Goal: Task Accomplishment & Management: Manage account settings

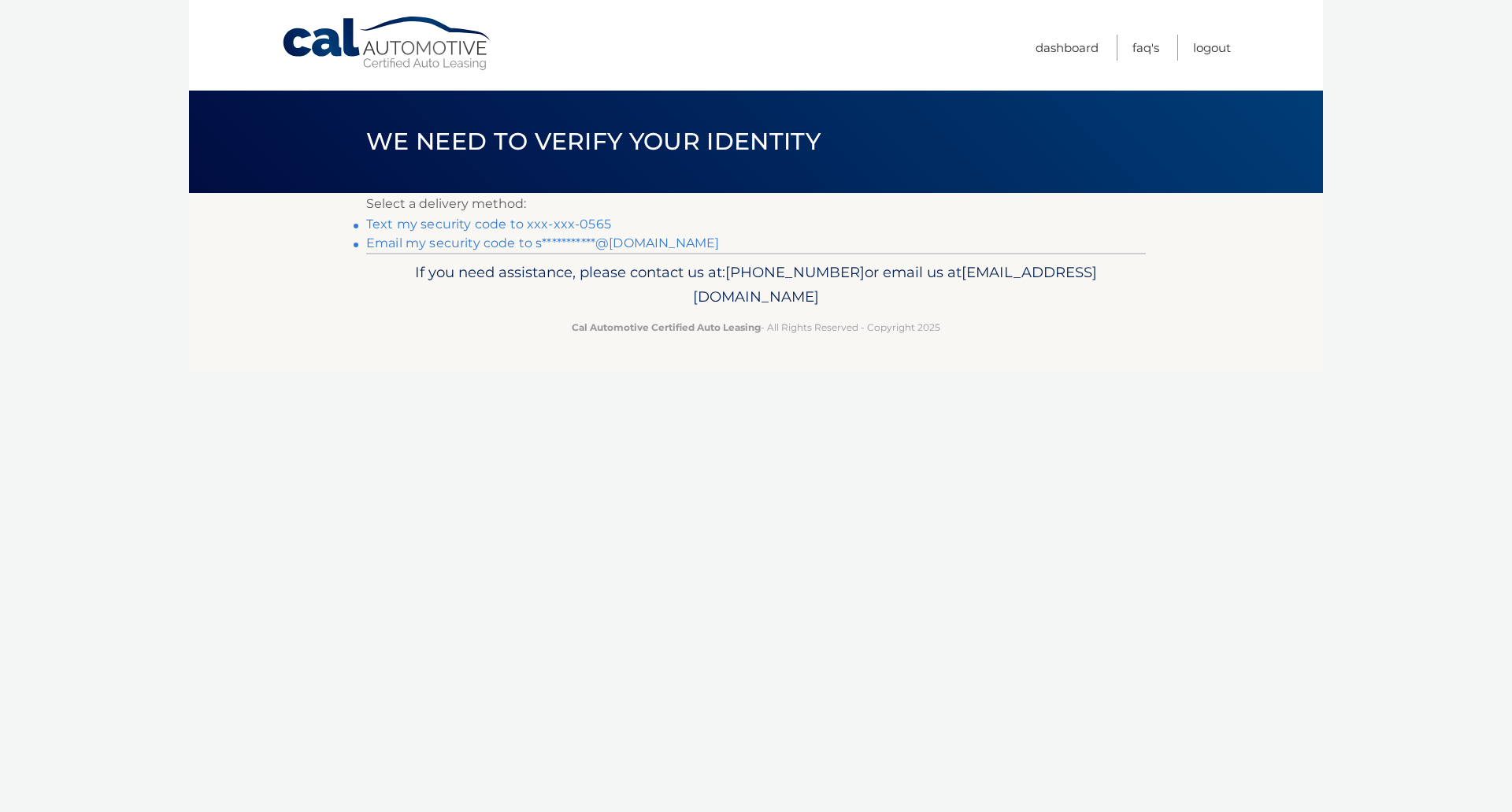
click at [564, 220] on link "Text my security code to xxx-xxx-0565" at bounding box center [489, 224] width 245 height 15
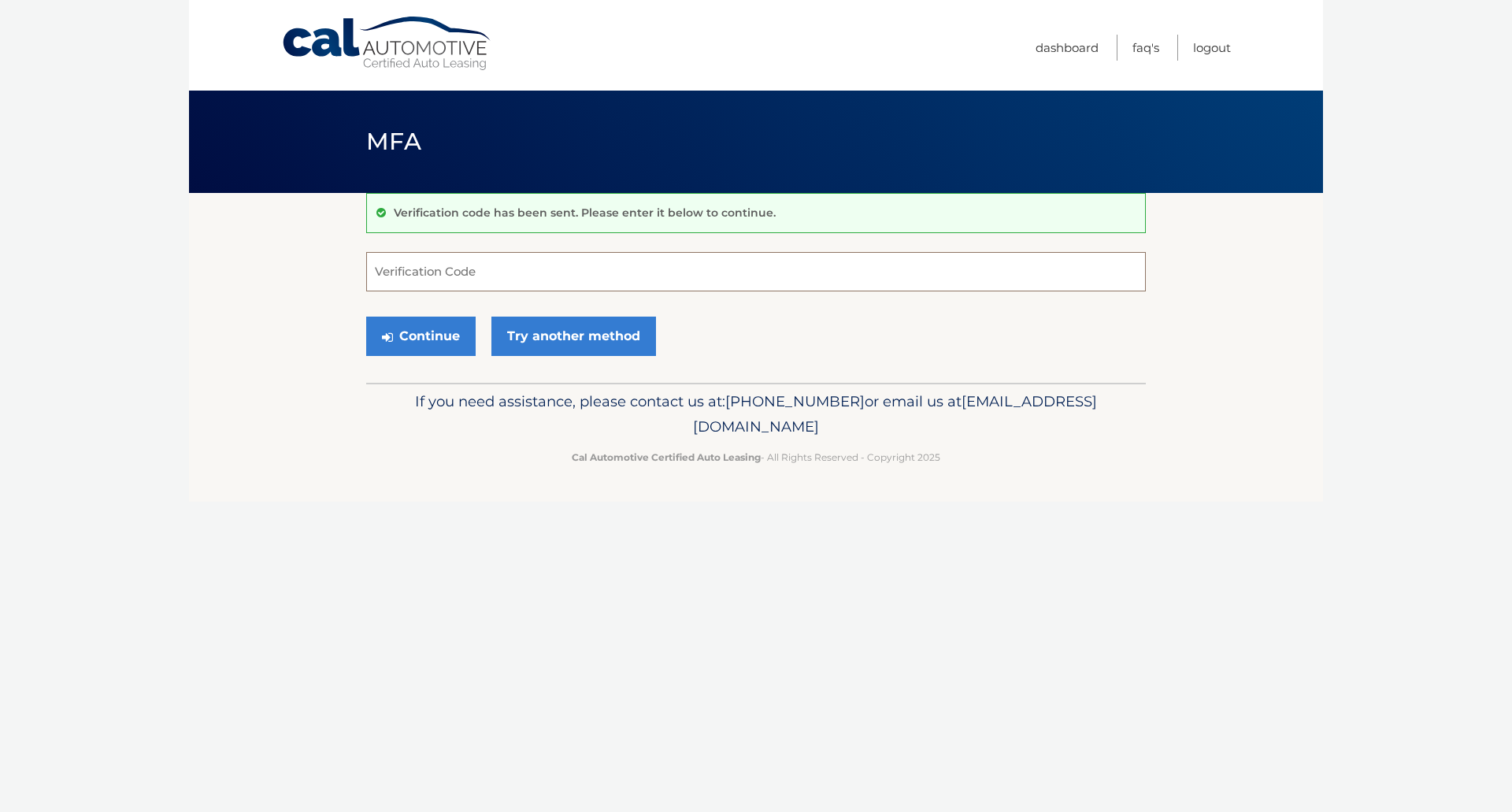
click at [530, 270] on input "Verification Code" at bounding box center [756, 271] width 780 height 40
type input "067178"
click at [438, 331] on button "Continue" at bounding box center [421, 336] width 110 height 40
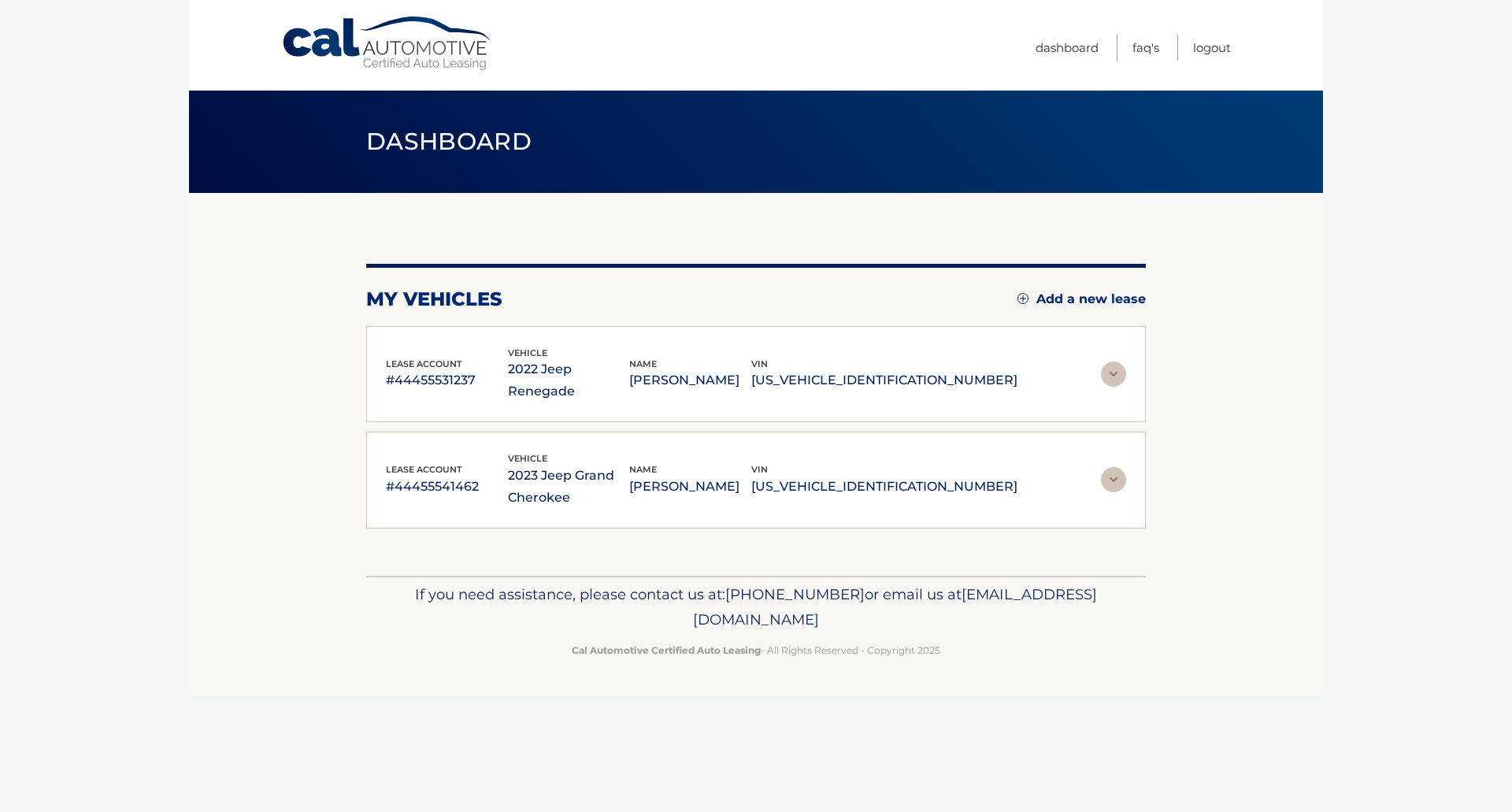
click at [1115, 361] on img at bounding box center [1113, 374] width 25 height 25
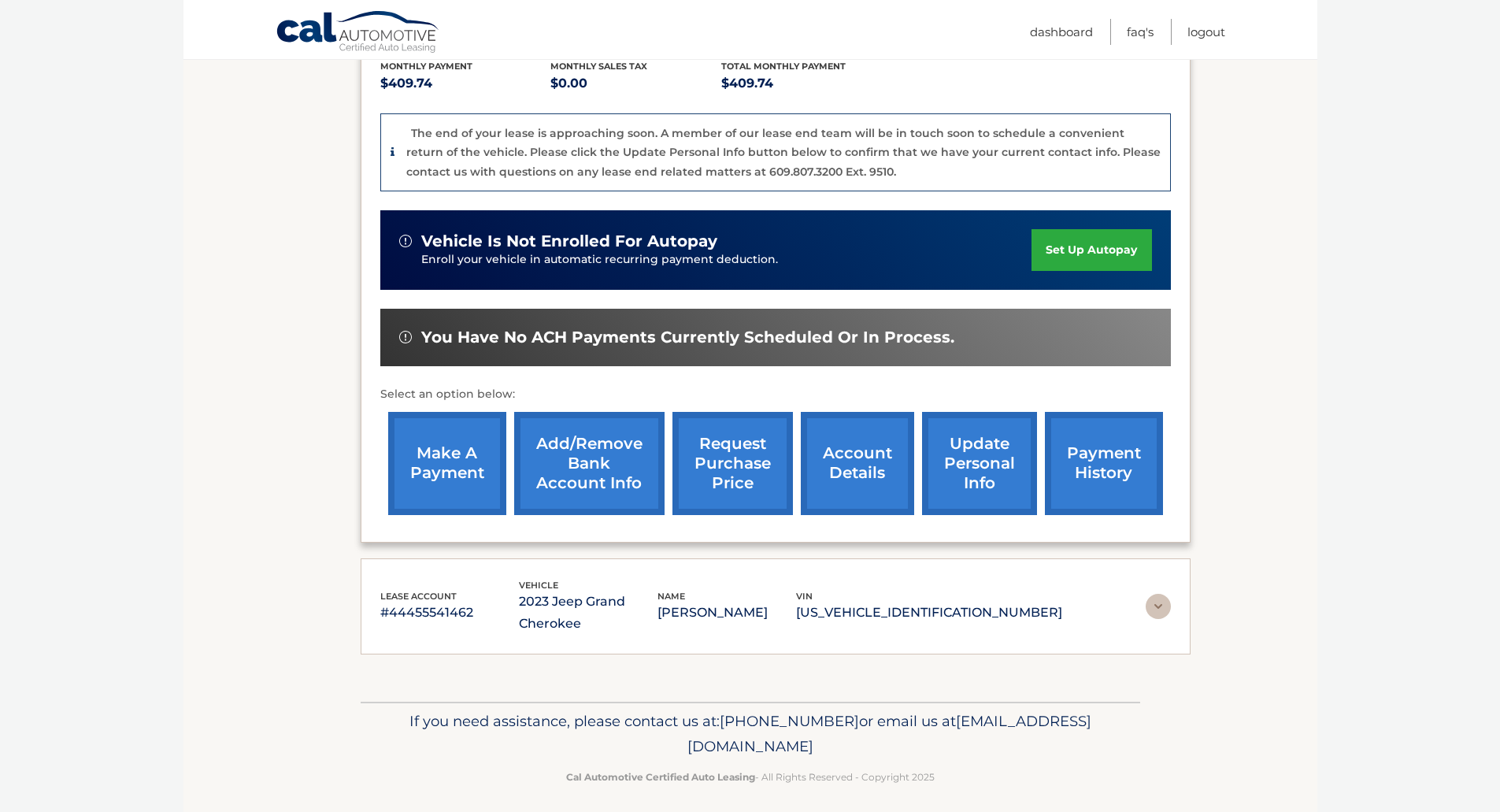
scroll to position [352, 0]
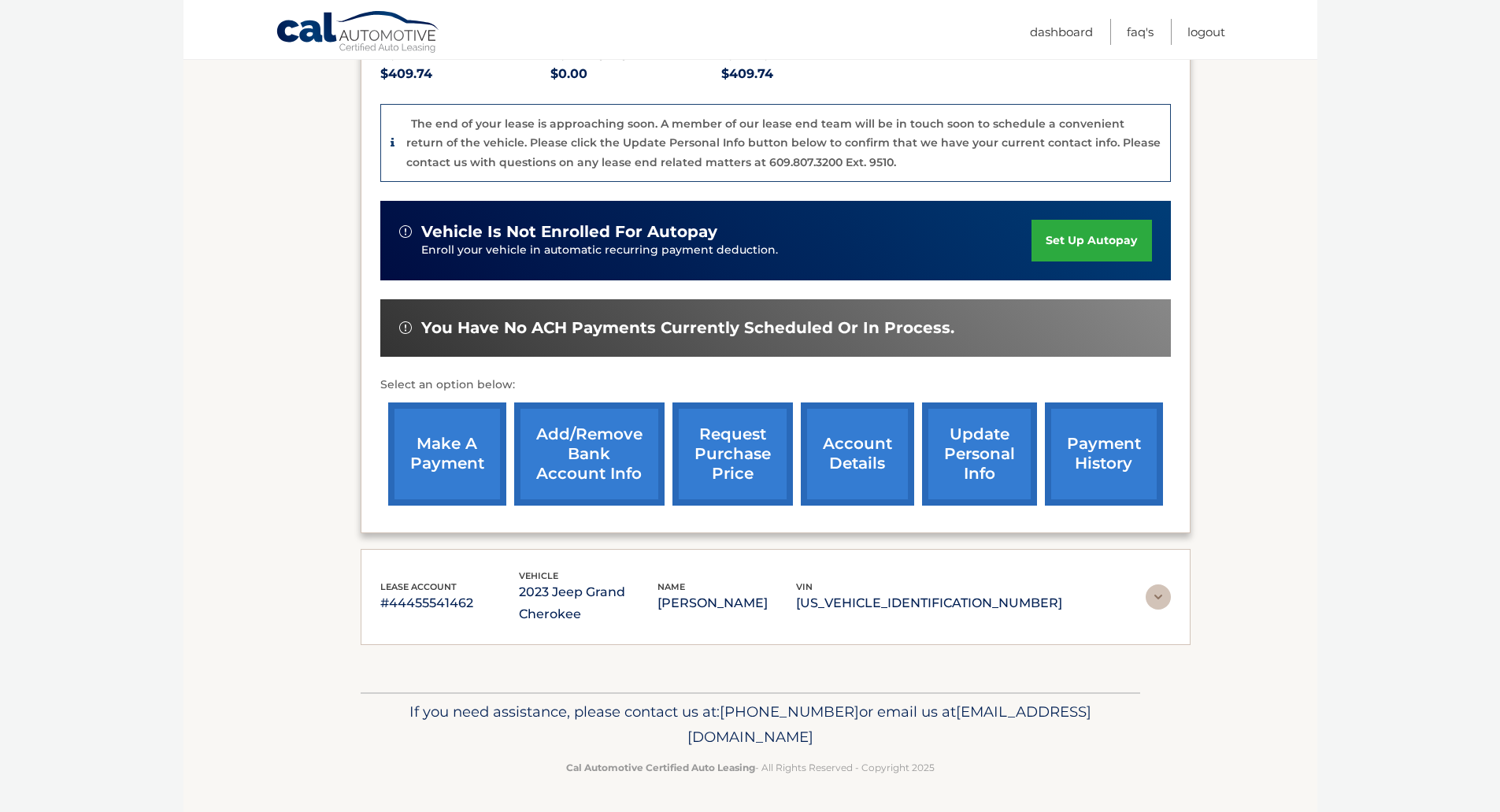
click at [1061, 446] on link "payment history" at bounding box center [1103, 454] width 118 height 103
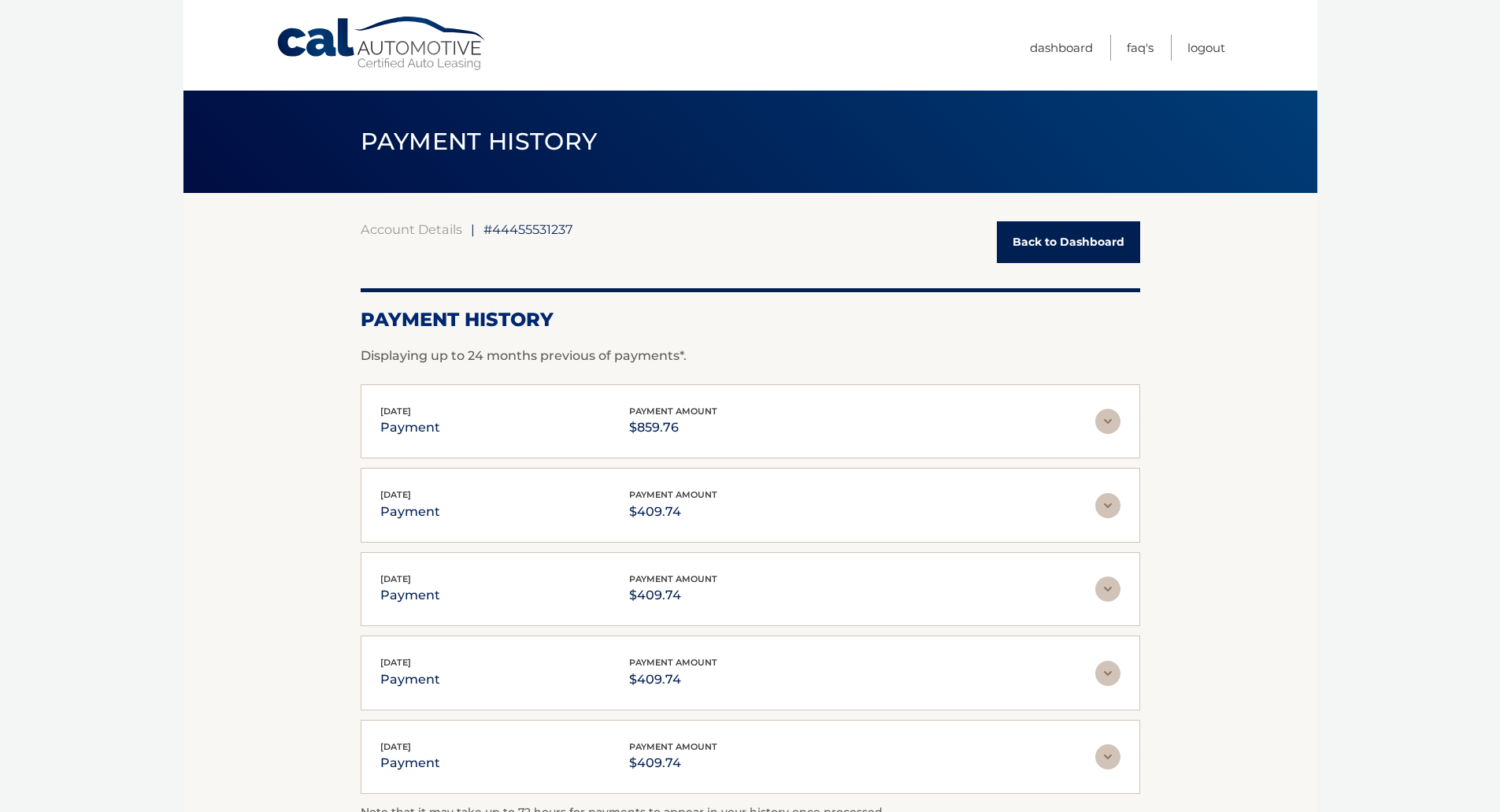
click at [1102, 256] on link "Back to Dashboard" at bounding box center [1068, 242] width 144 height 41
click at [1055, 241] on link "Back to Dashboard" at bounding box center [1068, 242] width 144 height 41
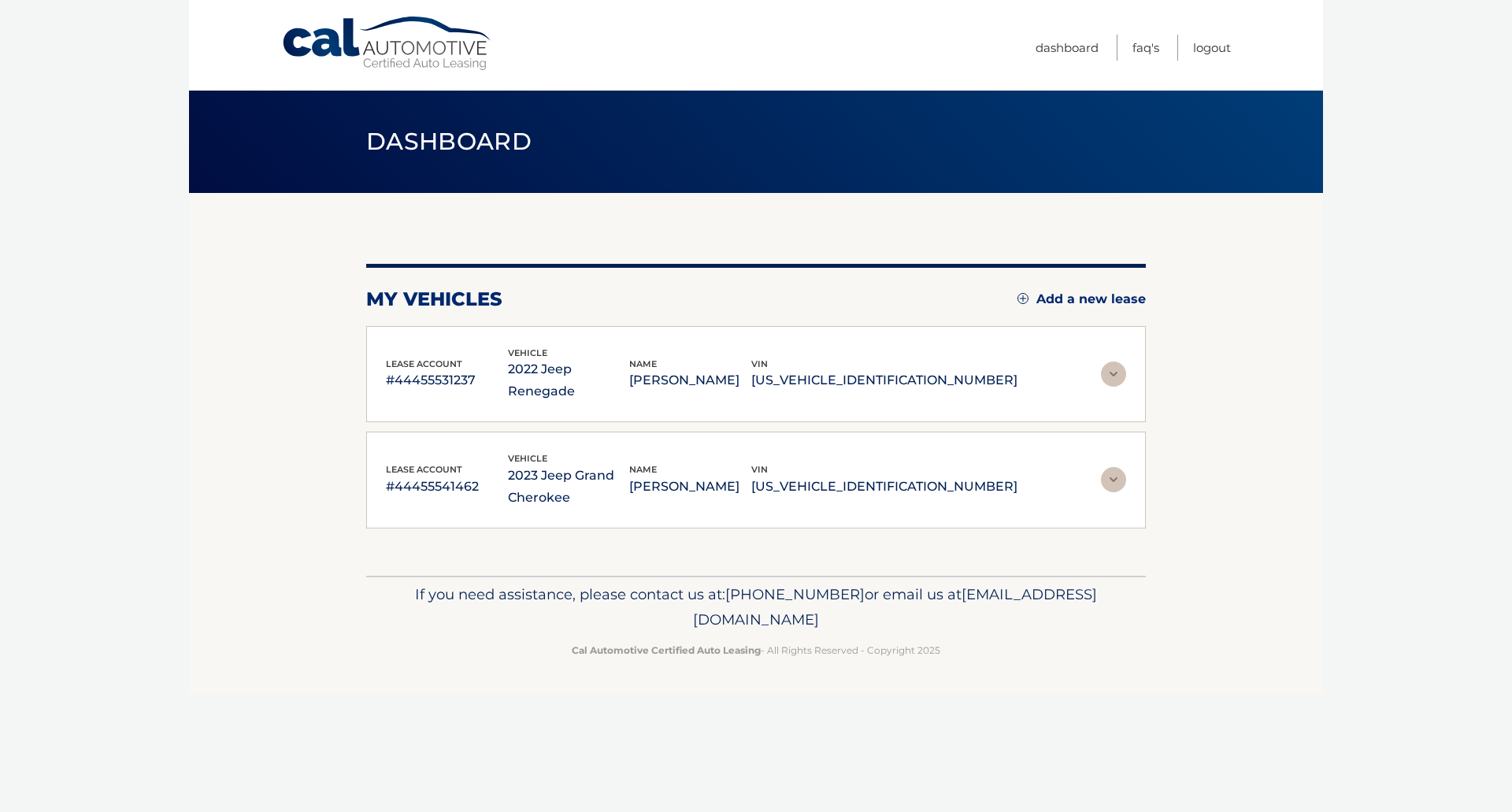
click at [1111, 361] on img at bounding box center [1113, 374] width 25 height 25
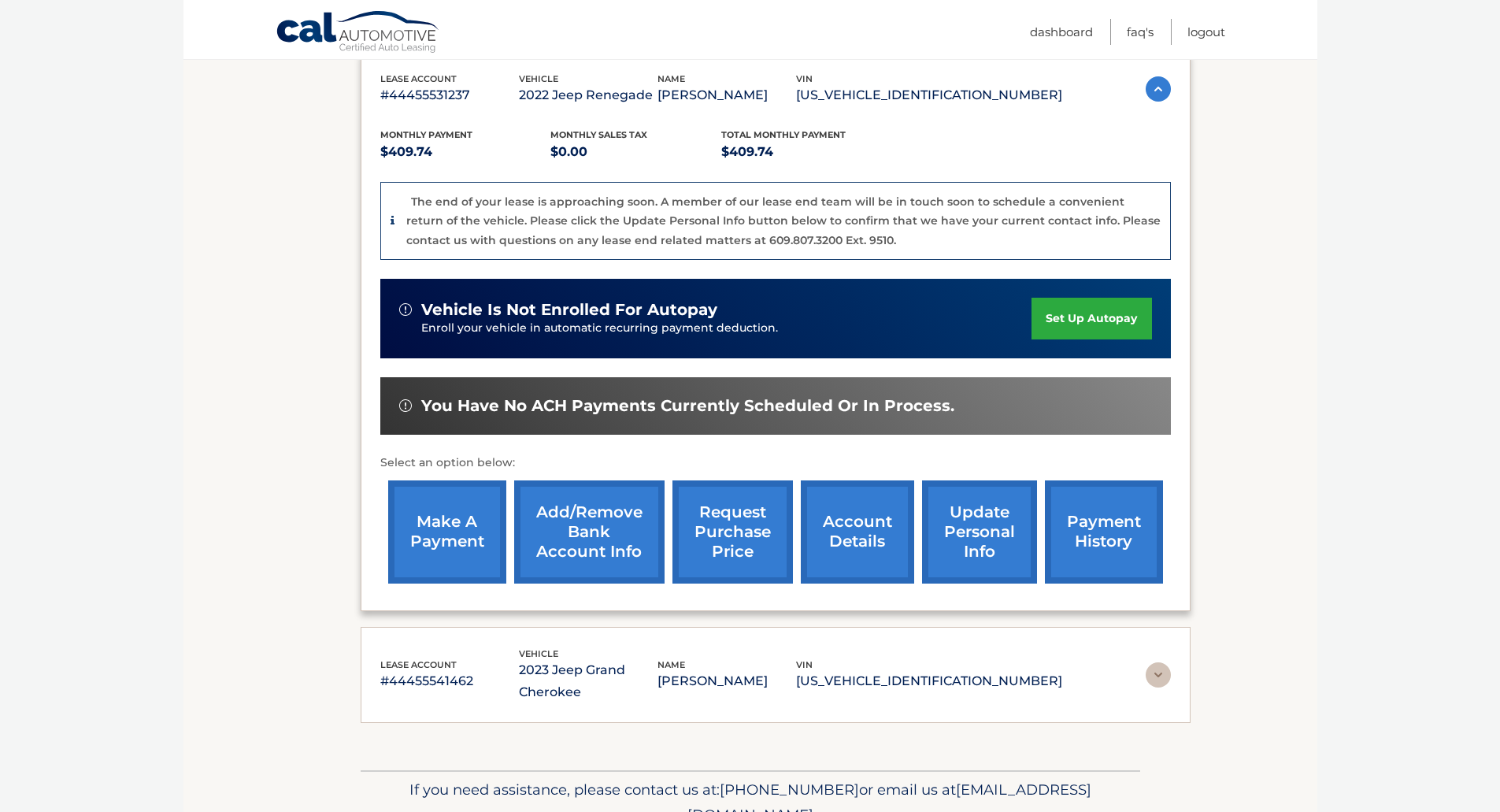
scroll to position [236, 0]
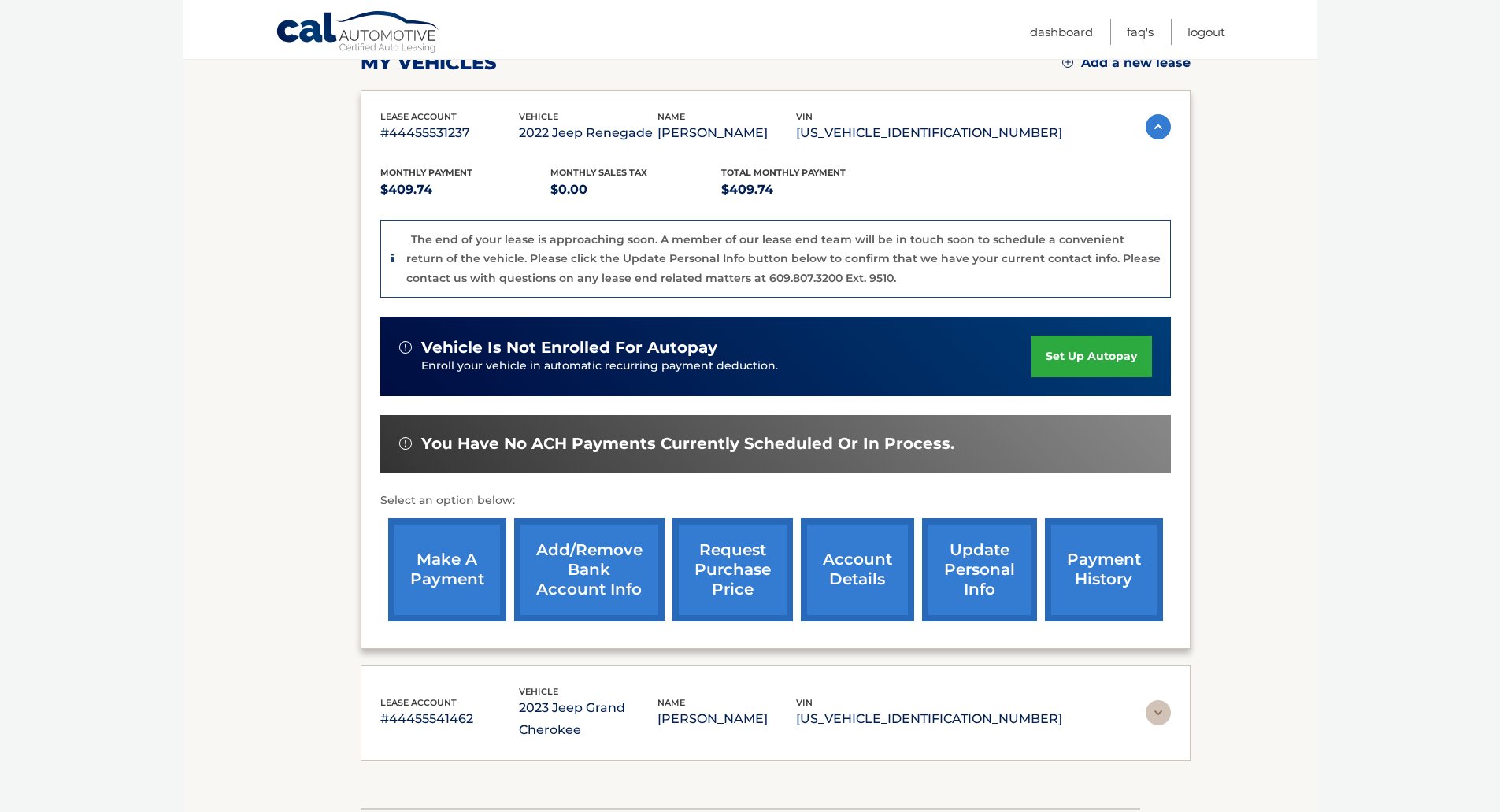
click at [851, 563] on link "account details" at bounding box center [857, 569] width 113 height 103
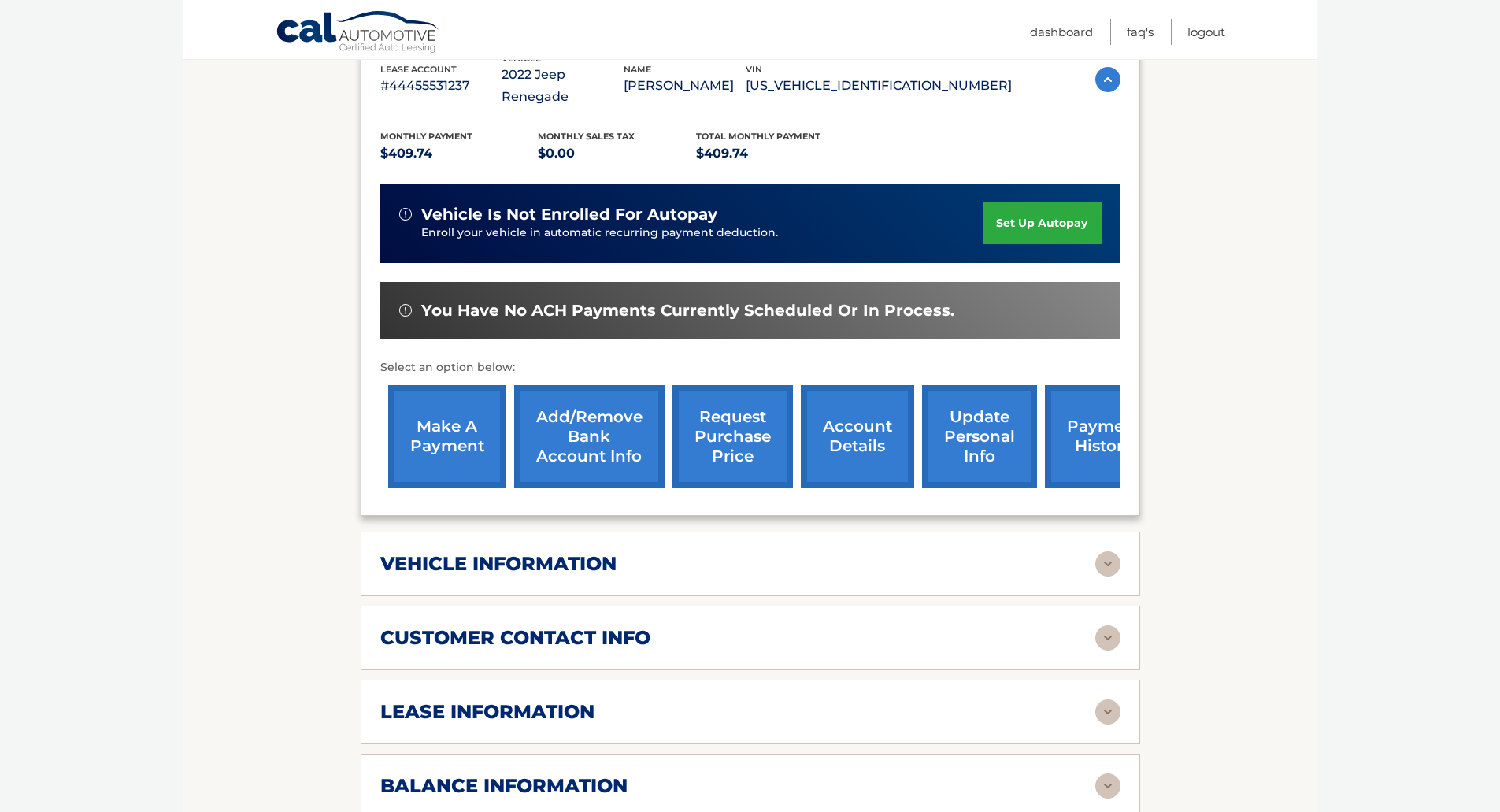
scroll to position [393, 0]
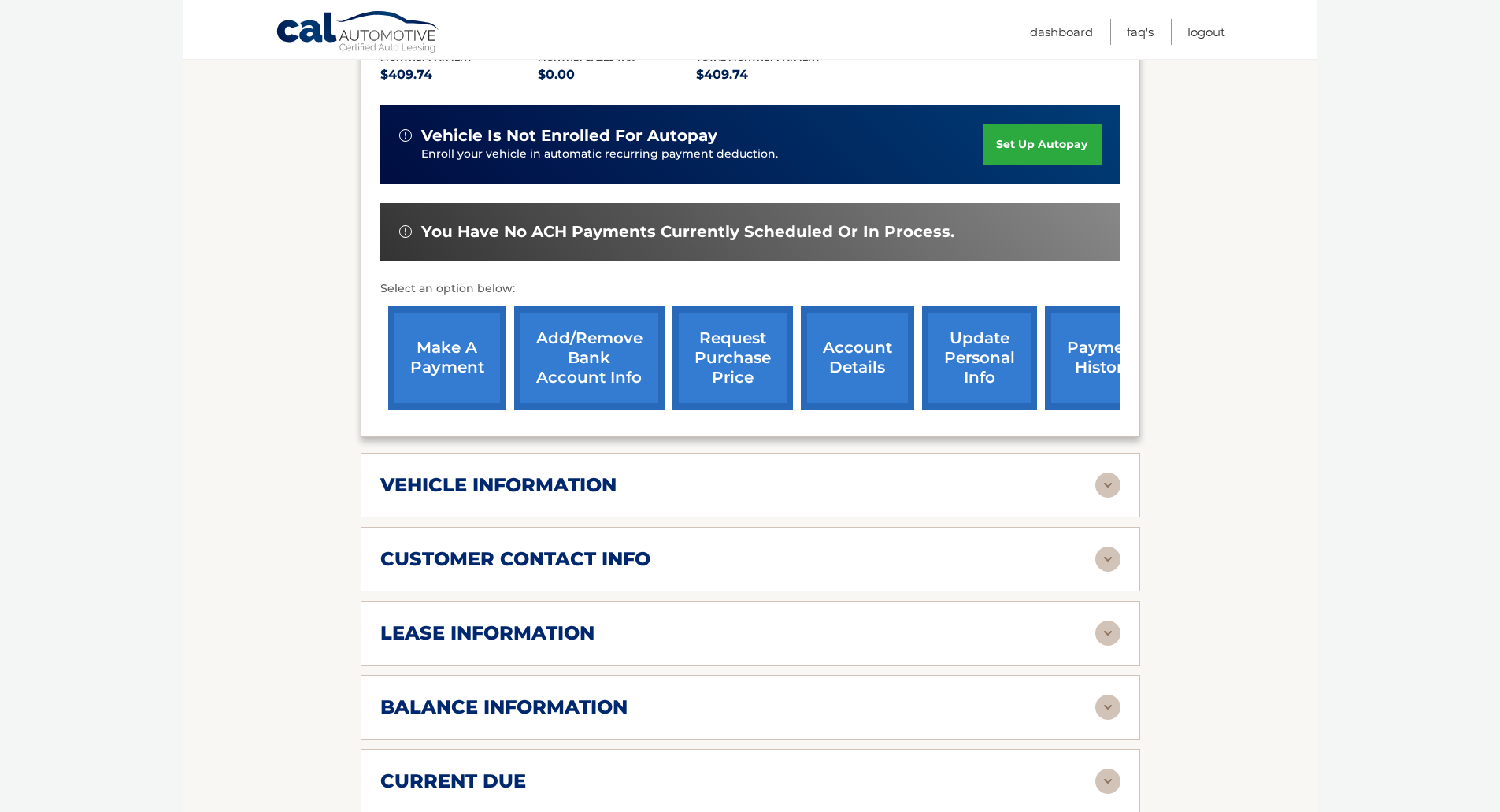
click at [1112, 472] on img at bounding box center [1107, 485] width 25 height 25
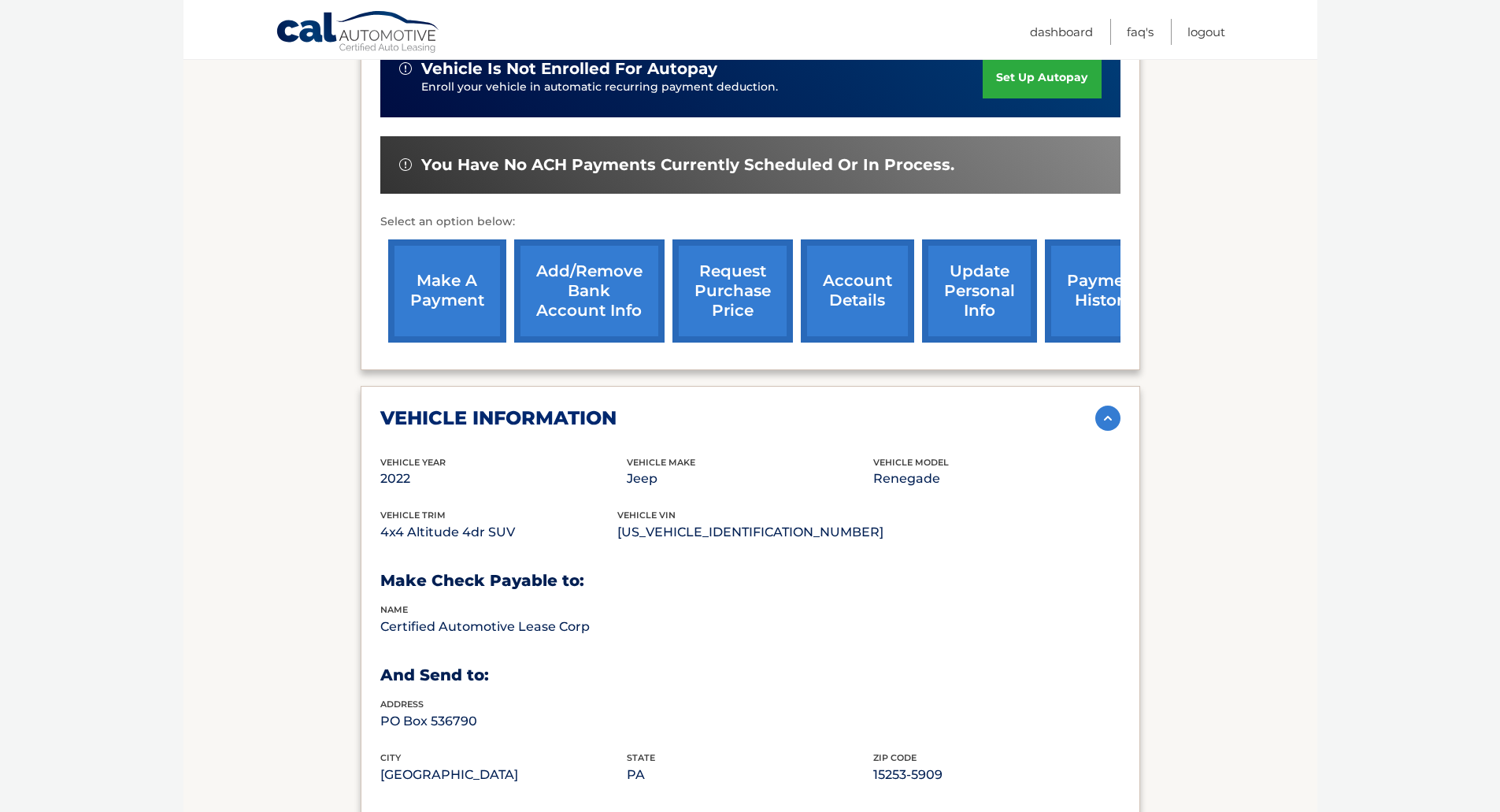
scroll to position [551, 0]
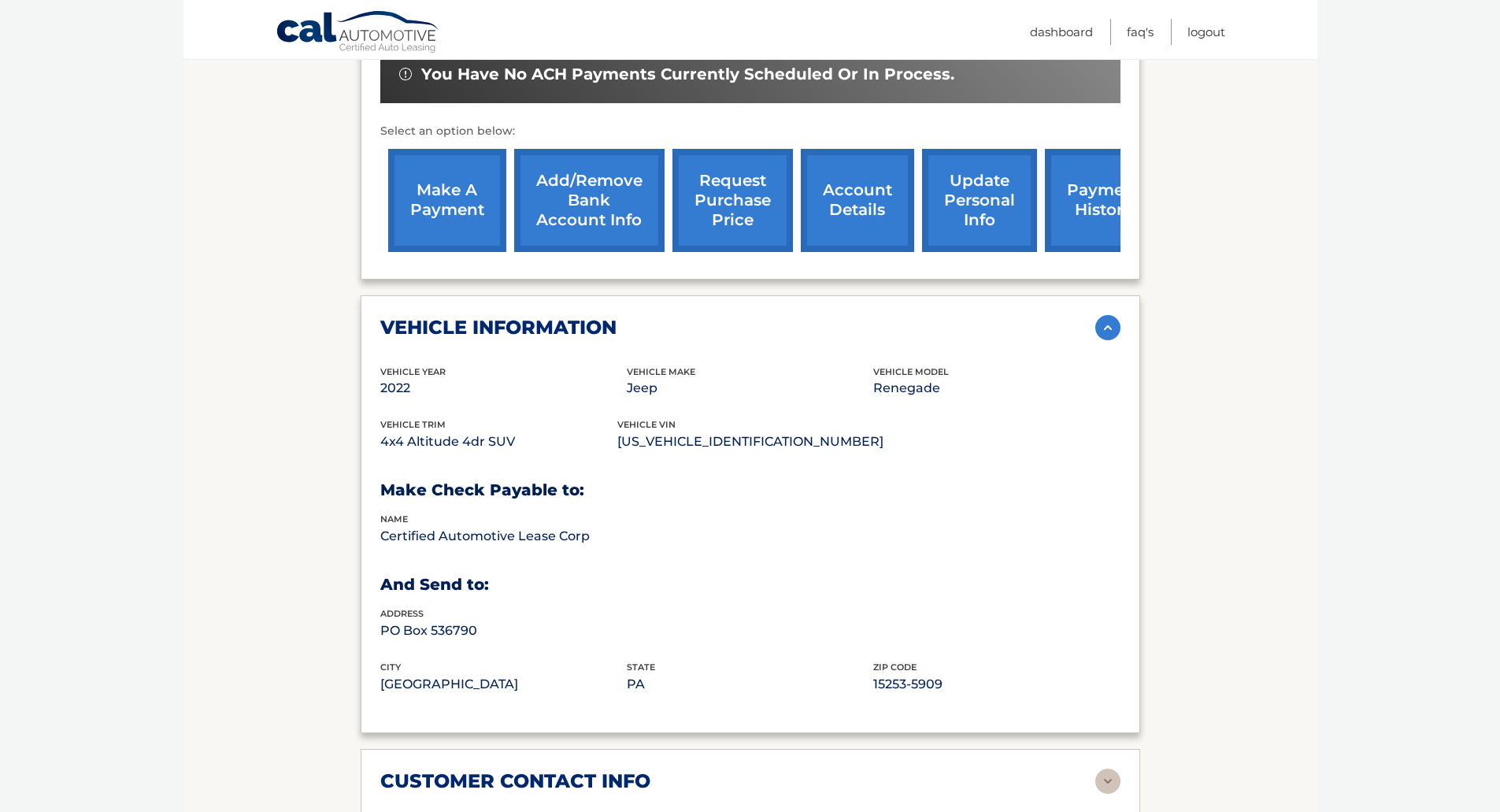
click at [1105, 315] on img at bounding box center [1107, 328] width 25 height 25
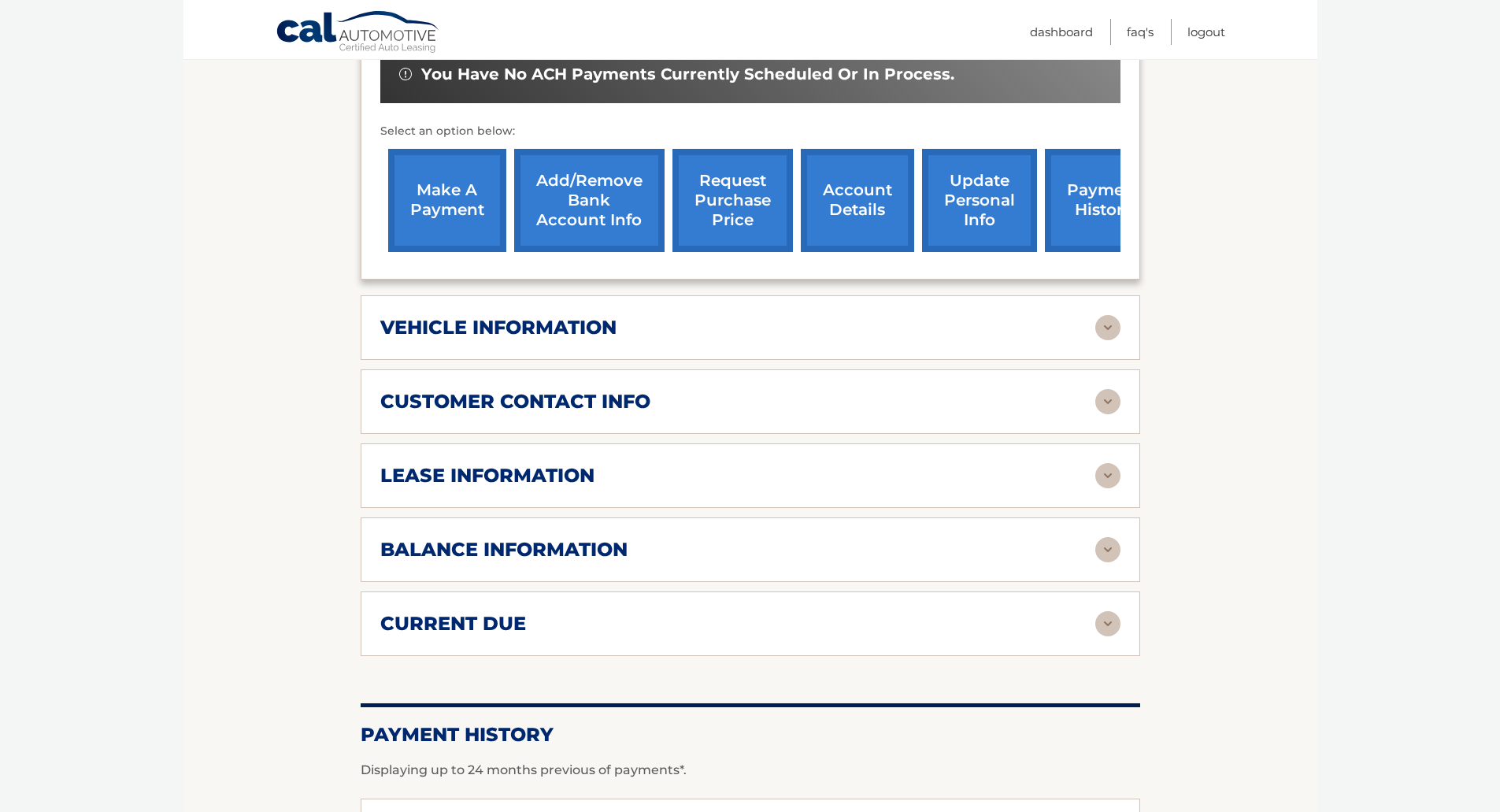
click at [1103, 463] on img at bounding box center [1107, 475] width 25 height 25
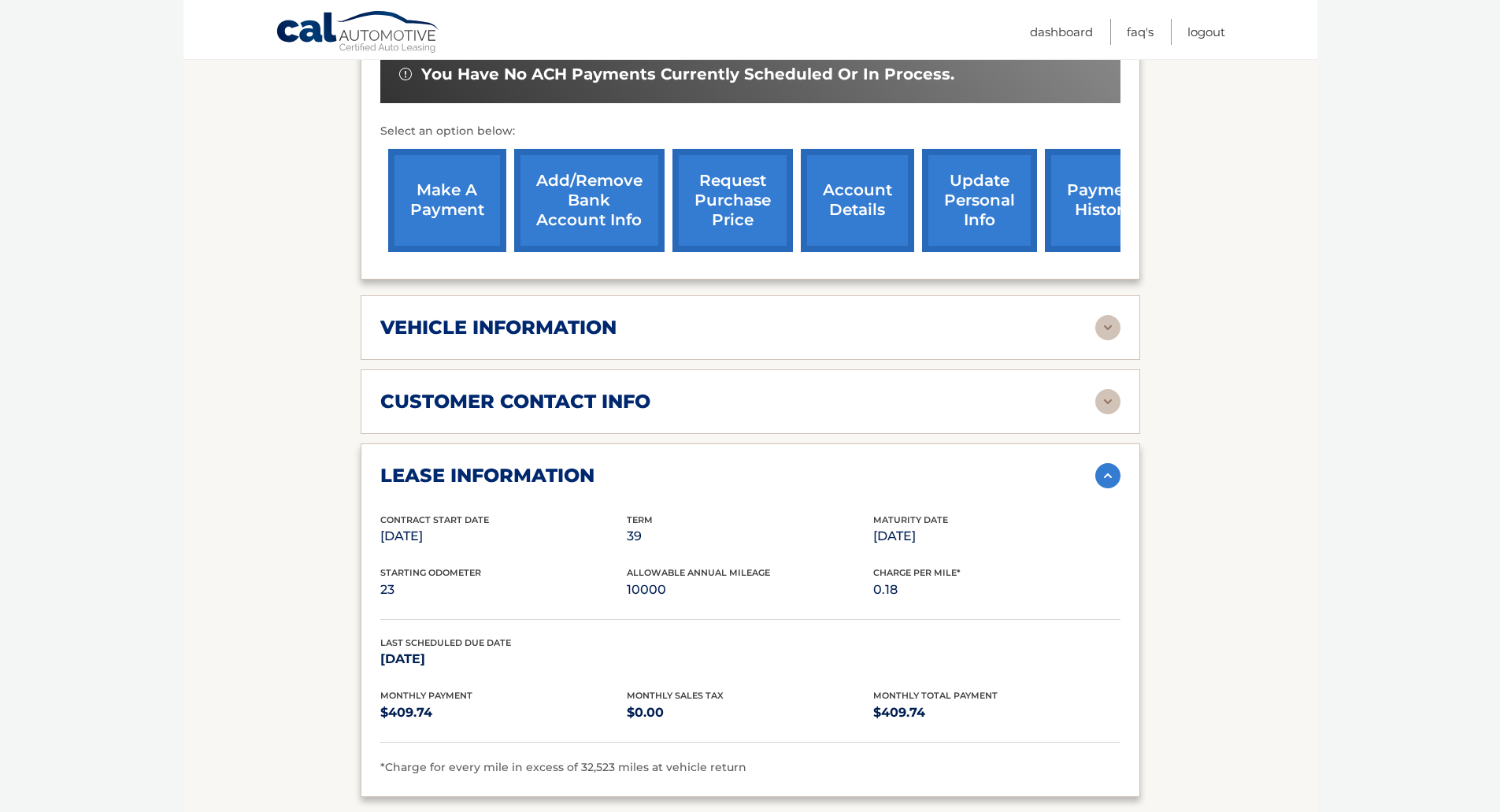
click at [1103, 463] on img at bounding box center [1107, 475] width 25 height 25
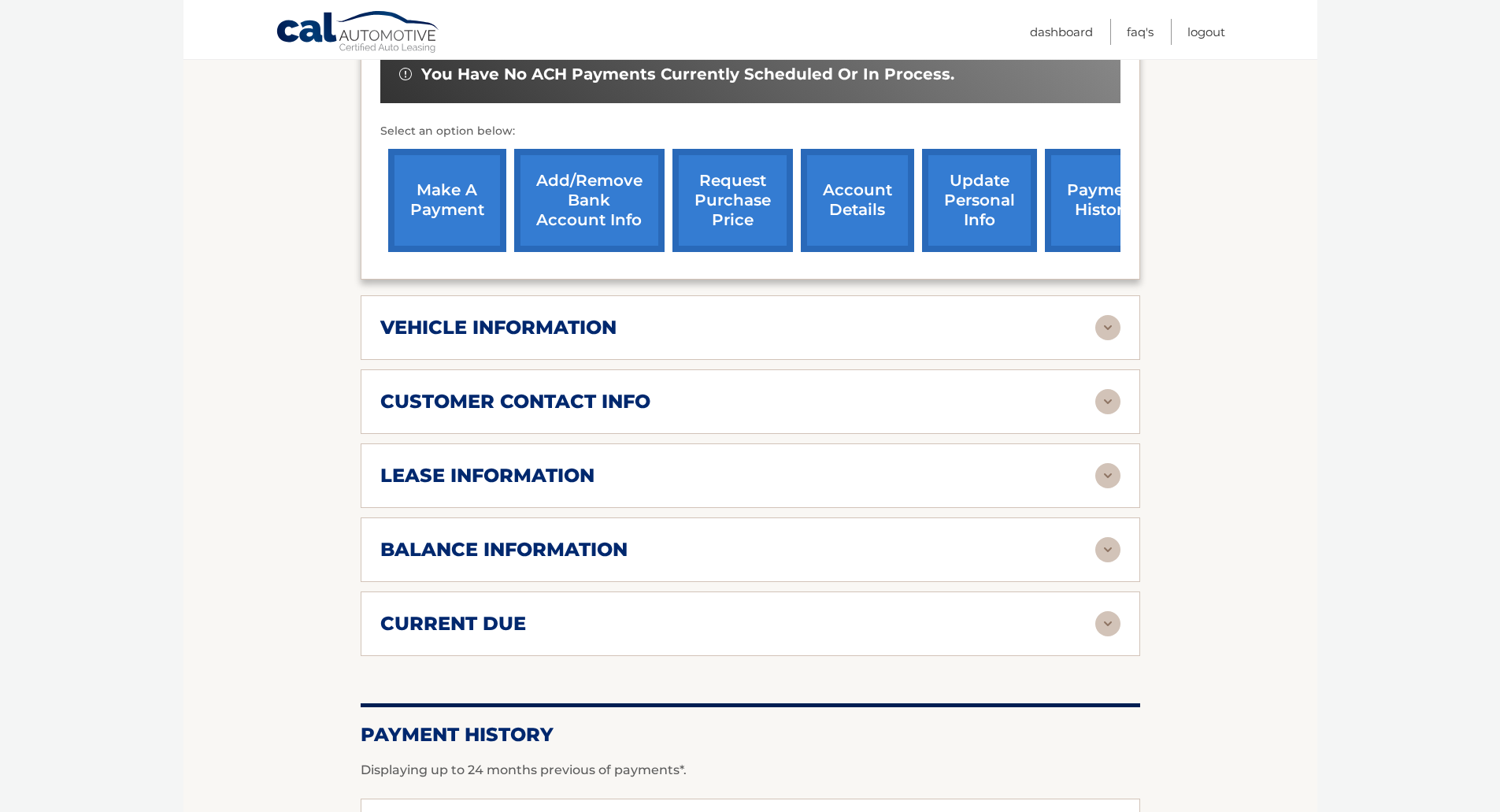
click at [1102, 537] on img at bounding box center [1107, 550] width 25 height 25
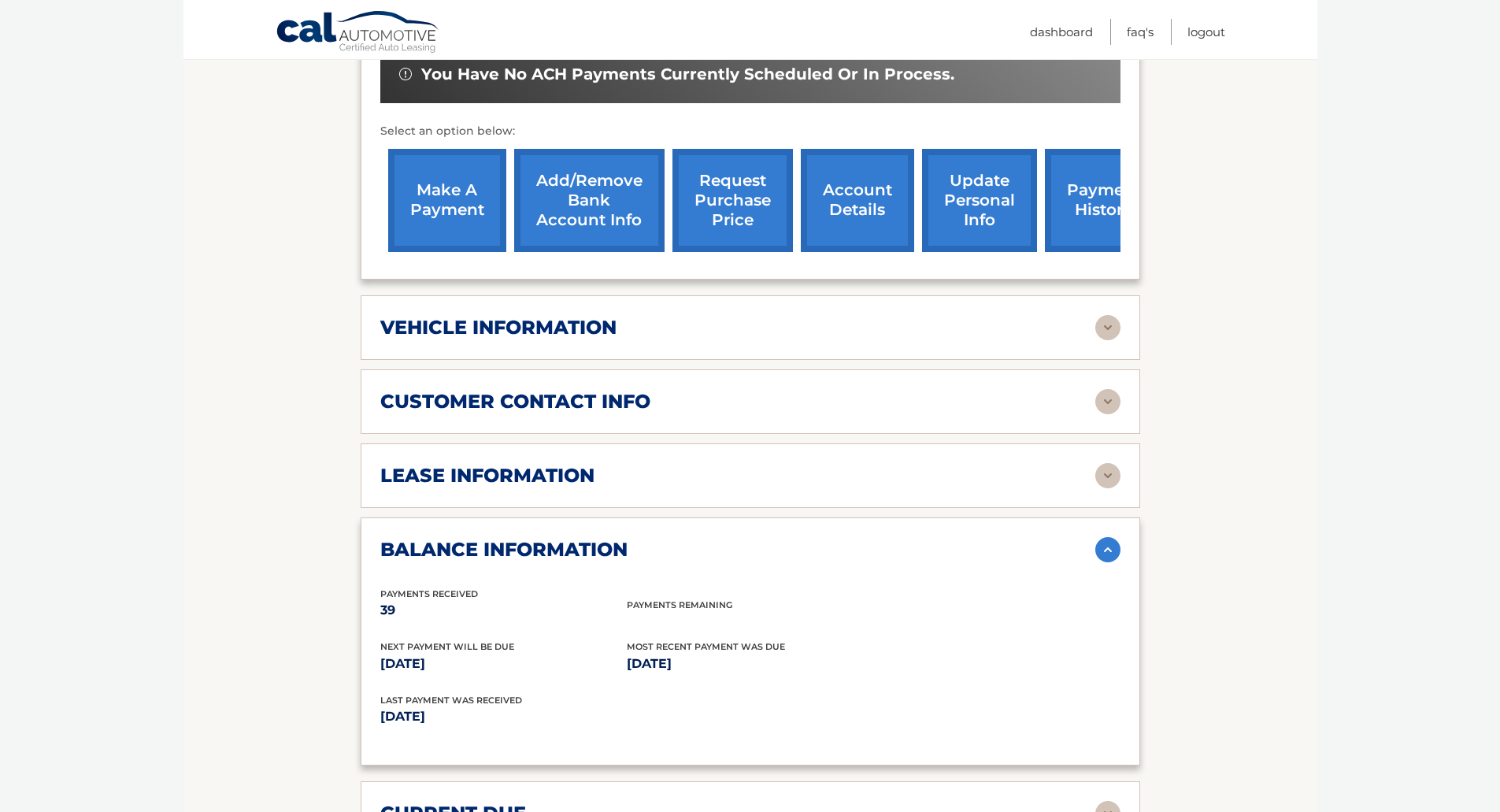
click at [1102, 537] on img at bounding box center [1107, 550] width 25 height 25
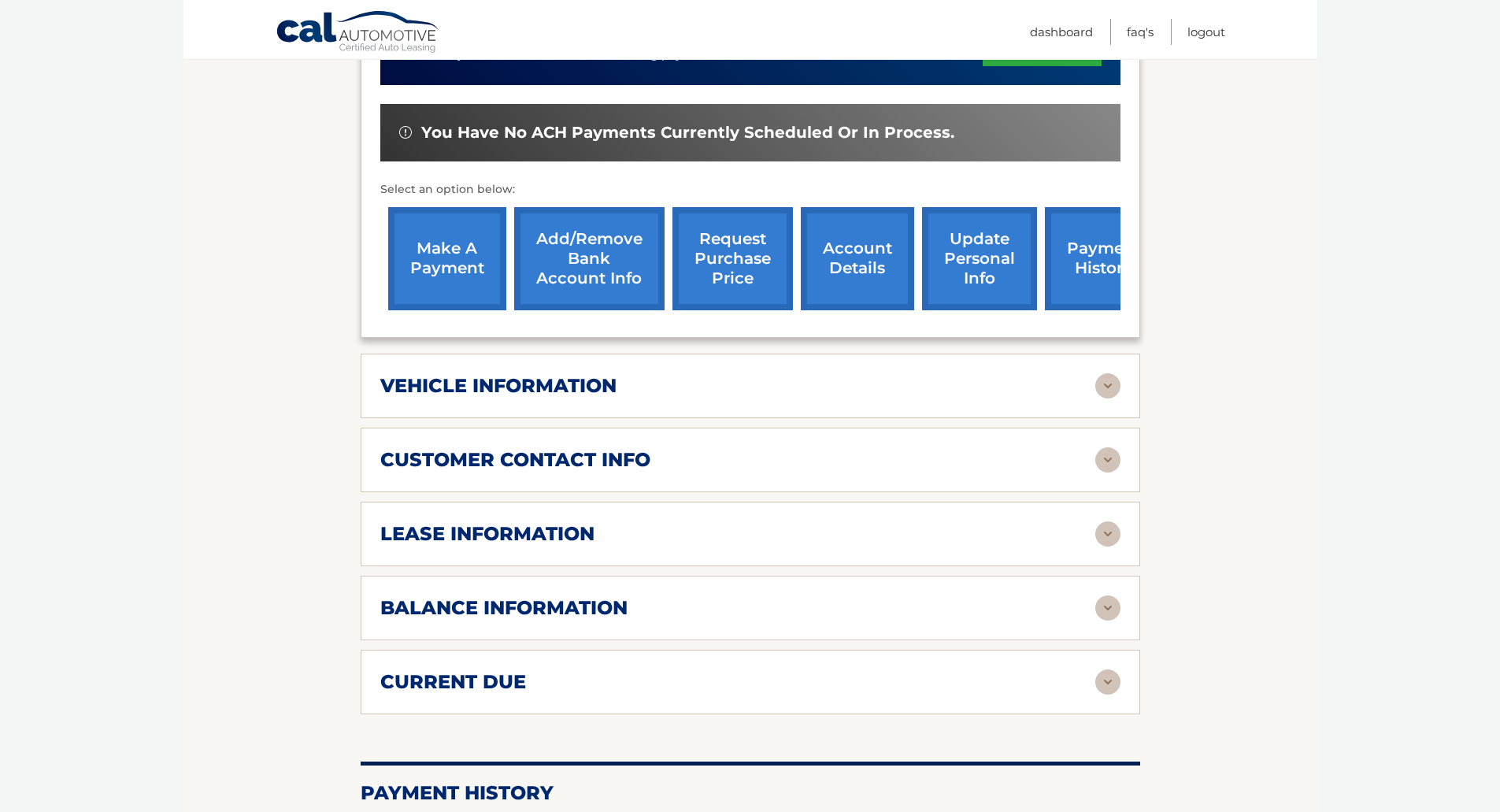
scroll to position [437, 0]
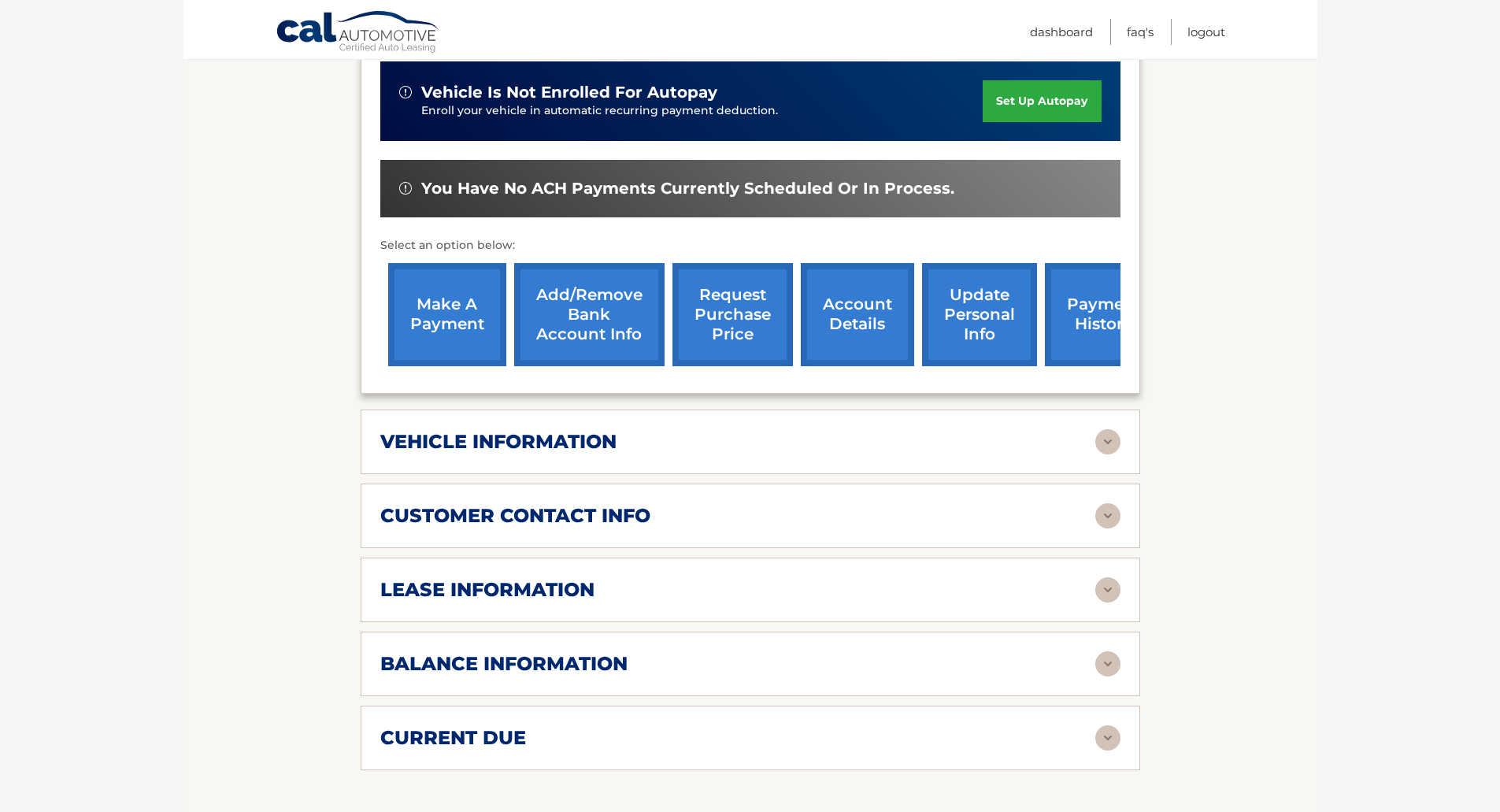
click at [1110, 429] on img at bounding box center [1107, 442] width 25 height 25
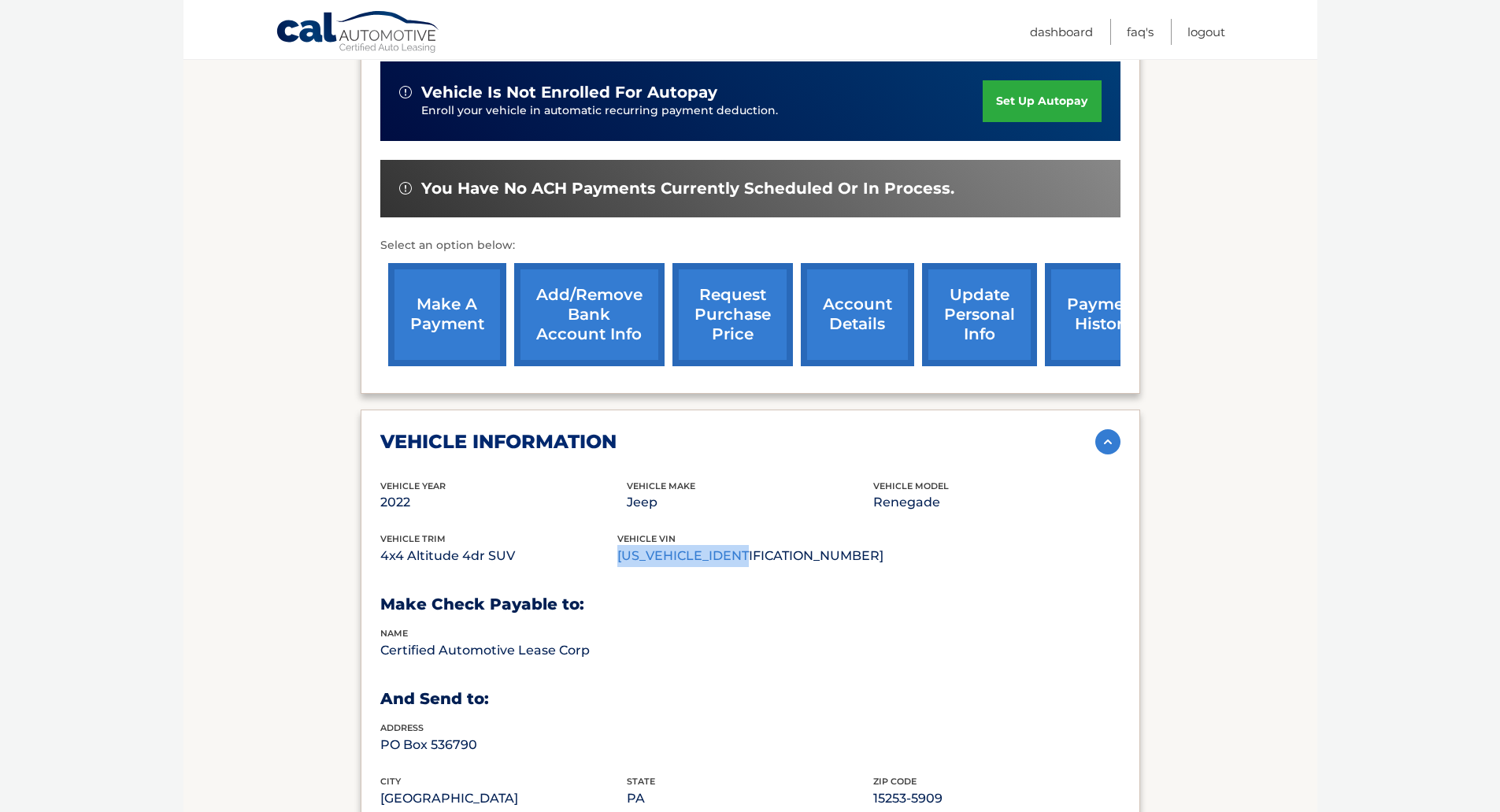
drag, startPoint x: 773, startPoint y: 534, endPoint x: 628, endPoint y: 541, distance: 145.2
click at [628, 544] on p "[US_VEHICLE_IDENTIFICATION_NUMBER]" at bounding box center [750, 555] width 266 height 22
copy p "[US_VEHICLE_IDENTIFICATION_NUMBER]"
